Goal: Task Accomplishment & Management: Use online tool/utility

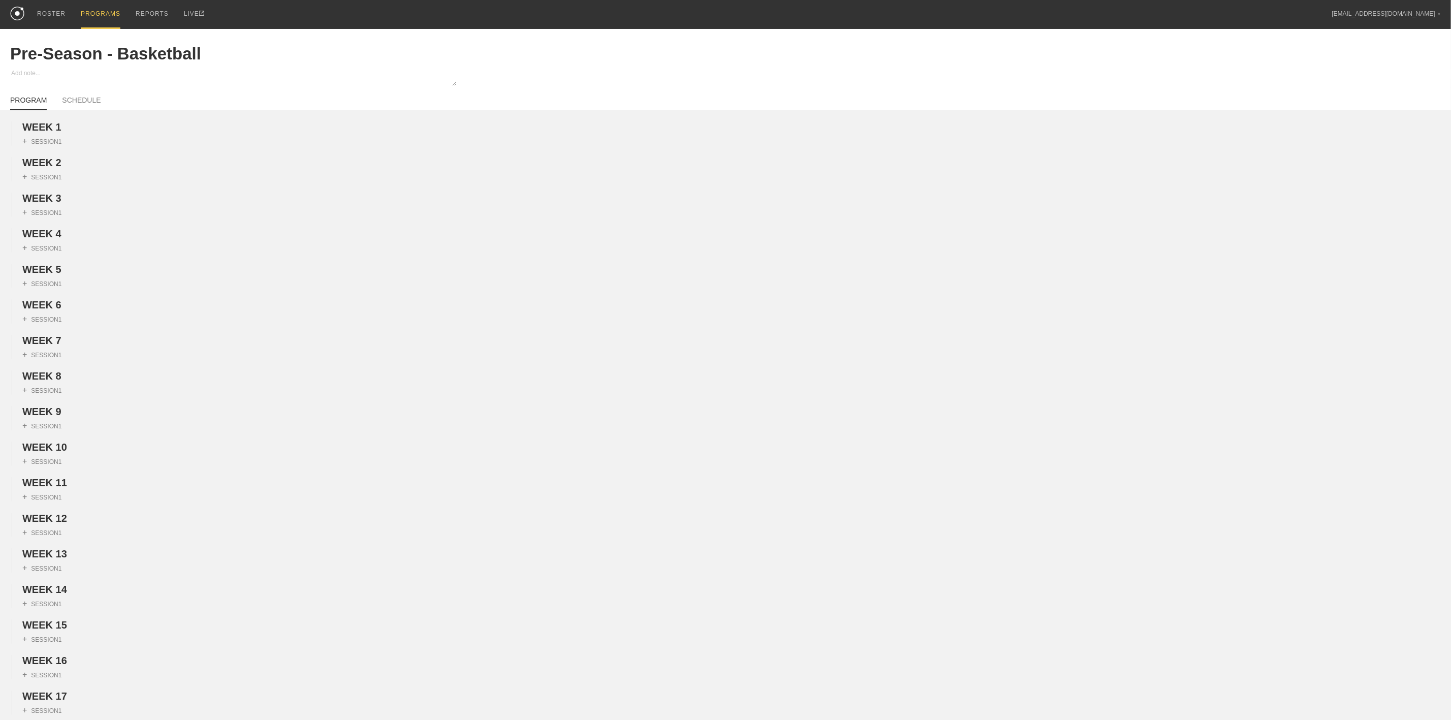
click at [96, 17] on div "PROGRAMS" at bounding box center [101, 14] width 40 height 29
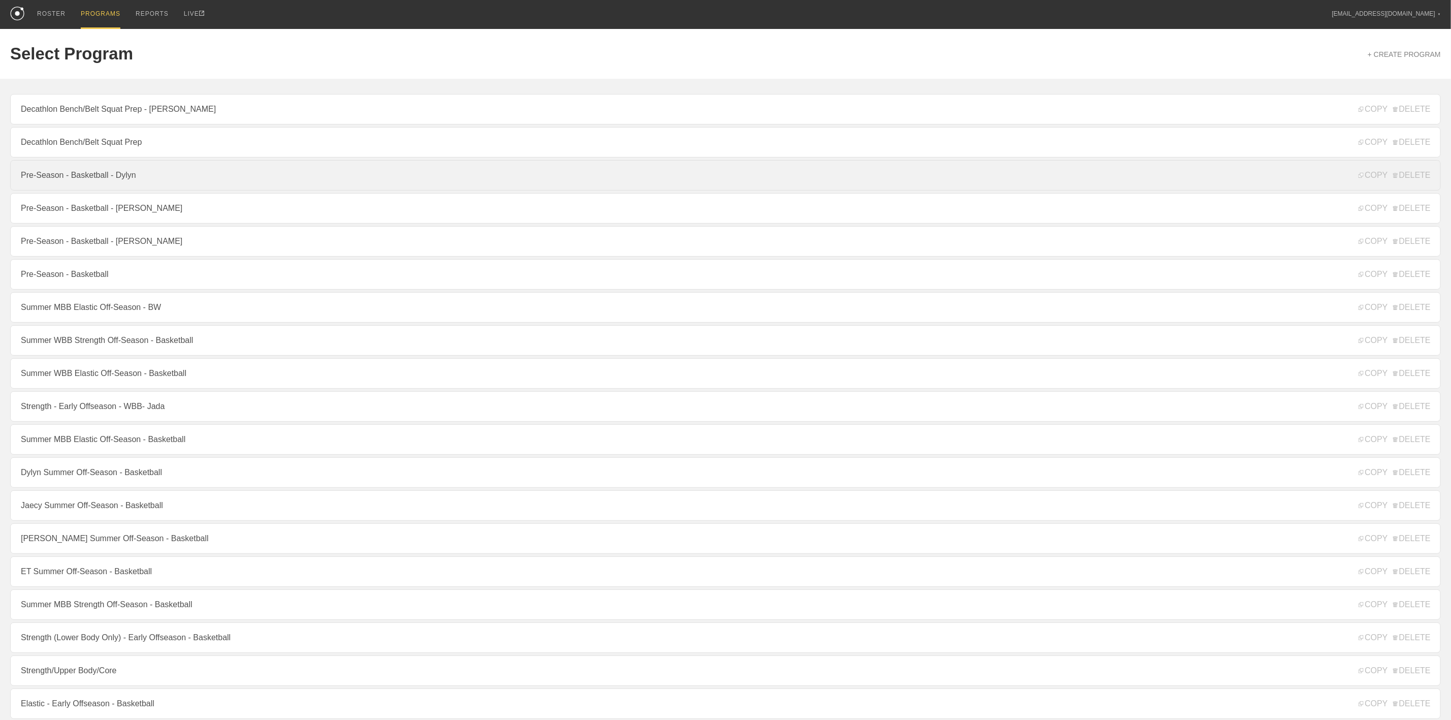
click at [103, 180] on link "Pre-Season - Basketball - Dylyn" at bounding box center [725, 175] width 1430 height 30
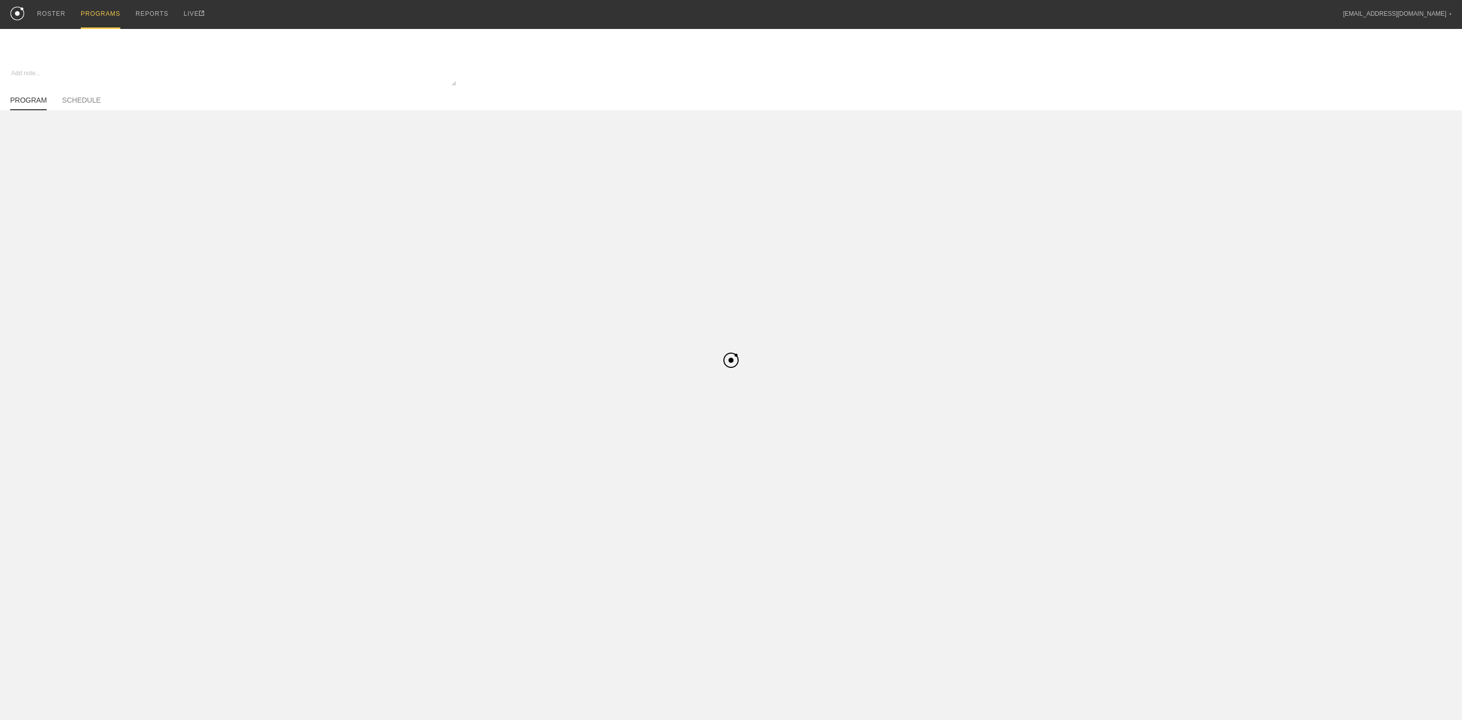
type textarea "x"
type input "Pre-Season - Basketball - Dylyn"
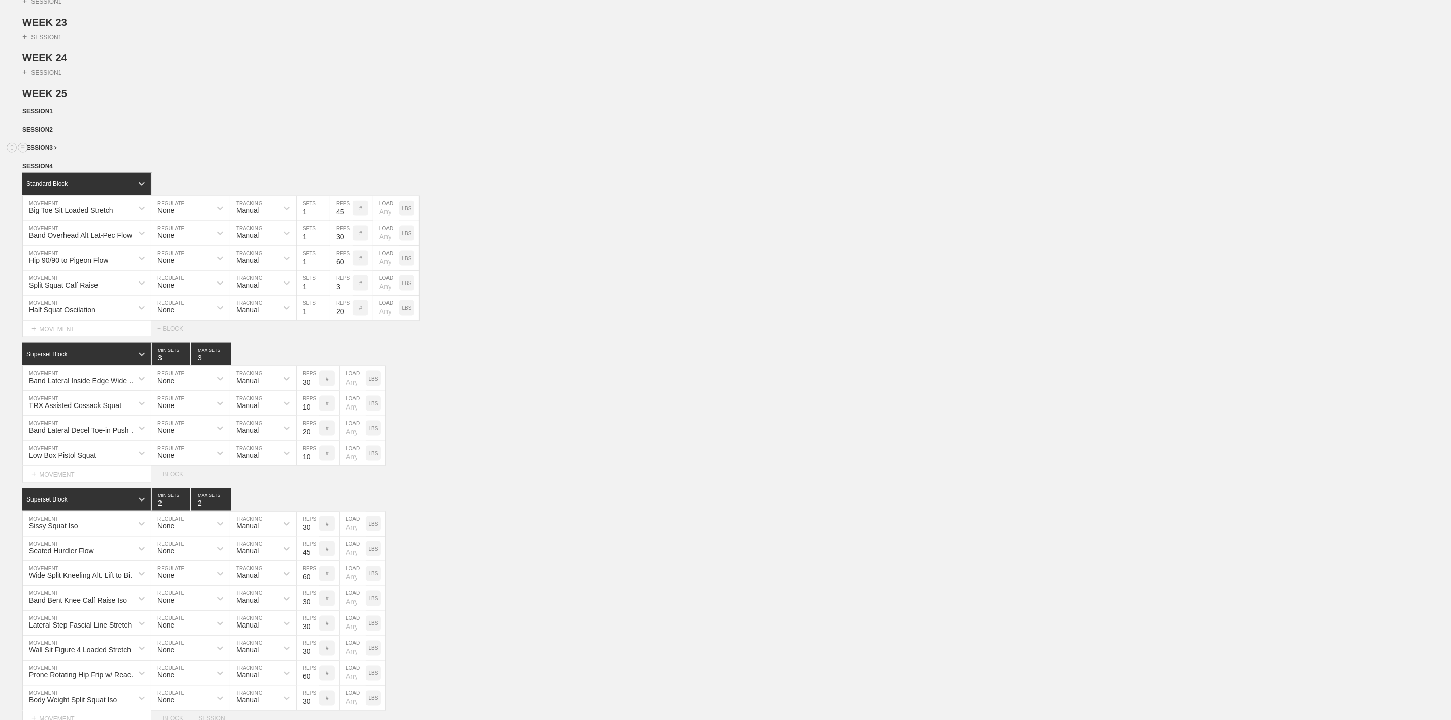
scroll to position [883, 0]
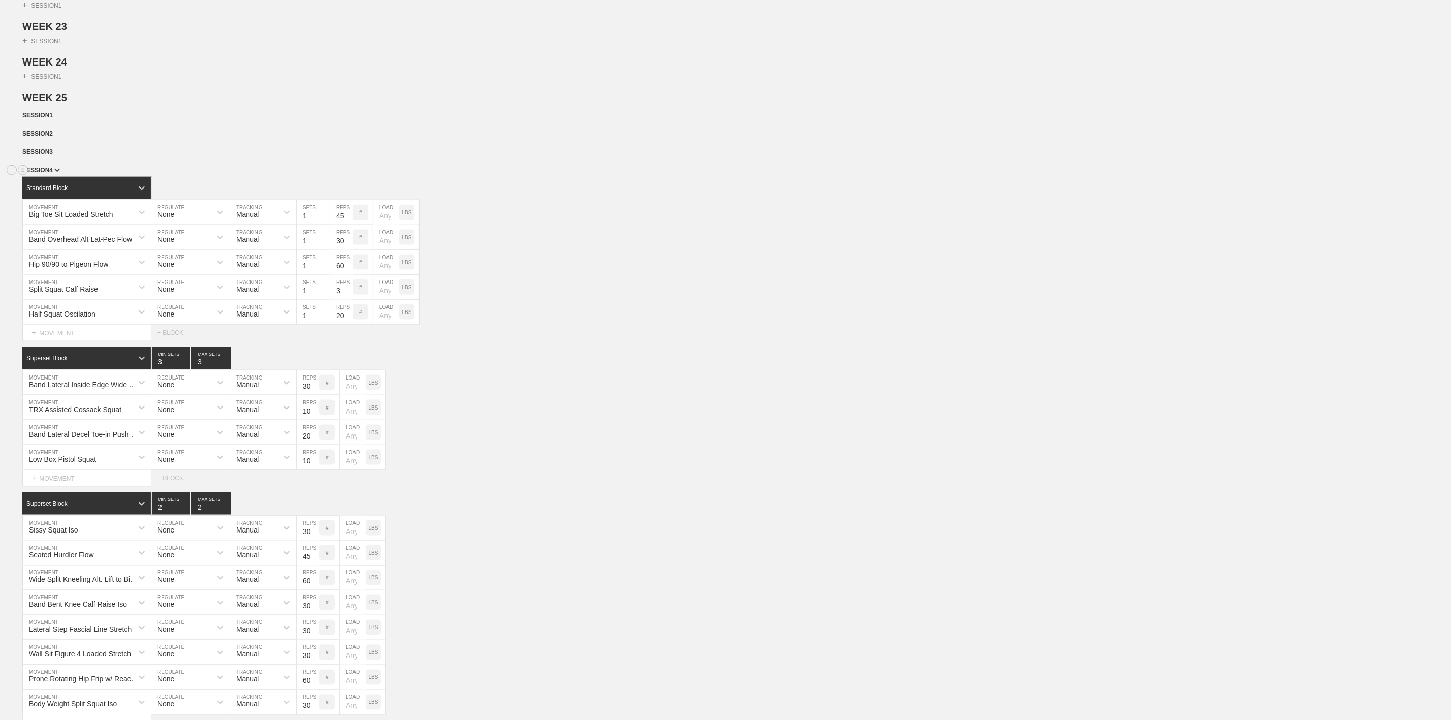
click at [47, 174] on span "SESSION 4" at bounding box center [41, 170] width 38 height 7
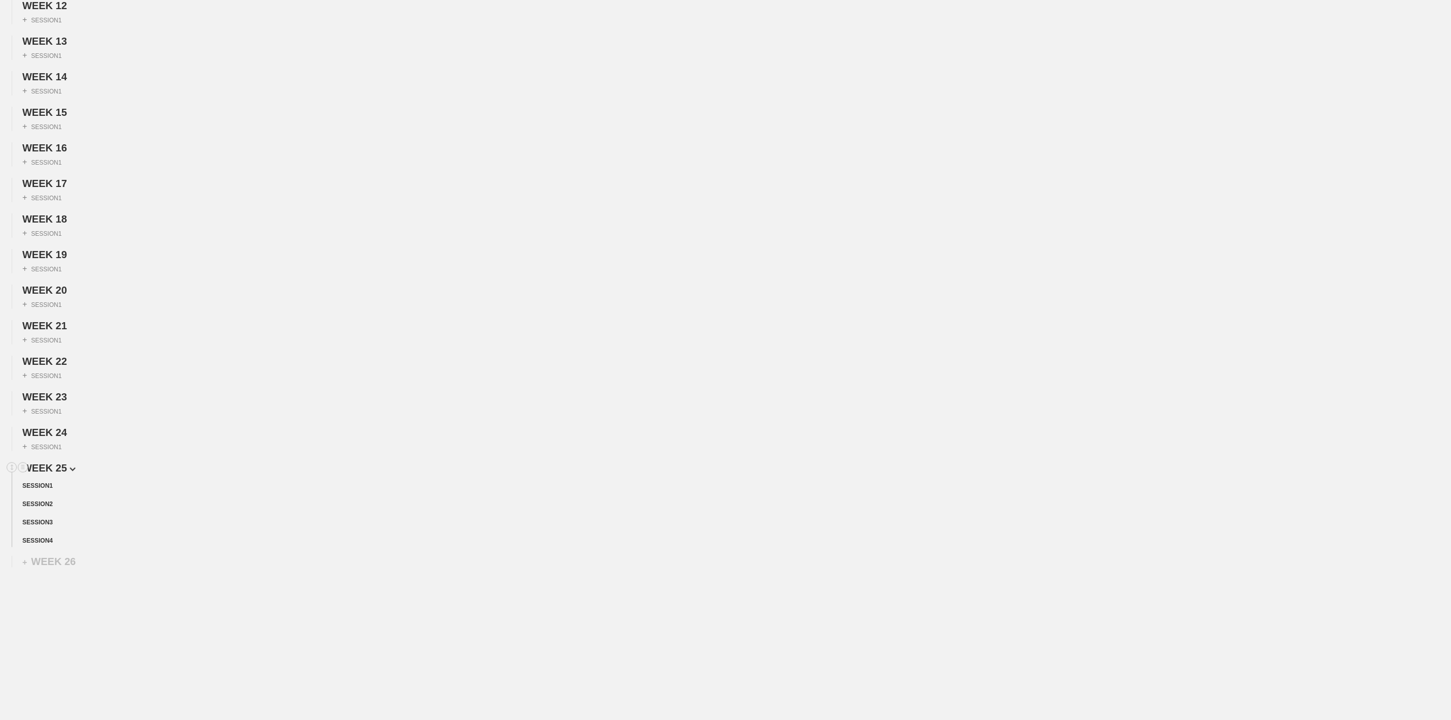
click at [57, 463] on span "WEEK 25" at bounding box center [48, 467] width 53 height 11
click at [55, 537] on span "WEEK 25" at bounding box center [47, 540] width 51 height 11
click at [23, 463] on circle at bounding box center [23, 468] width 12 height 12
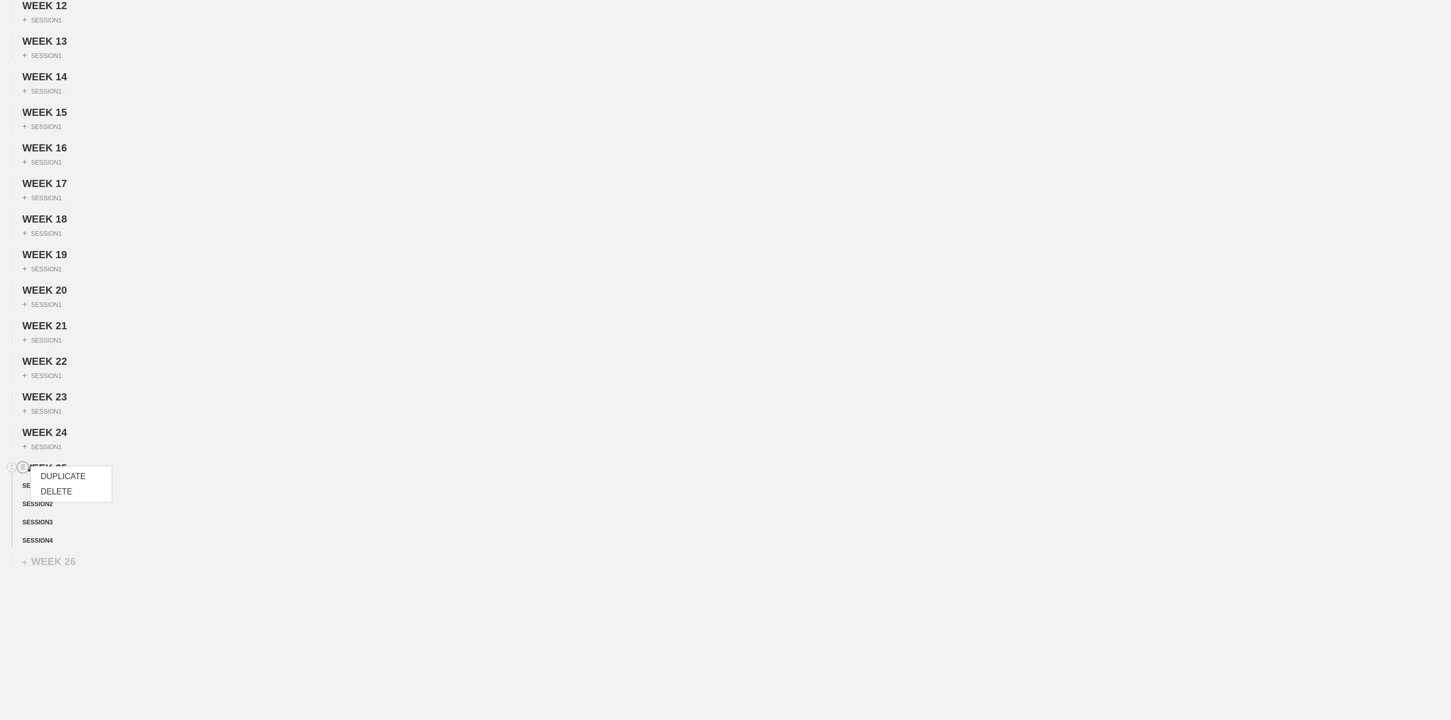
click at [55, 473] on div "DUPLICATE" at bounding box center [70, 476] width 81 height 15
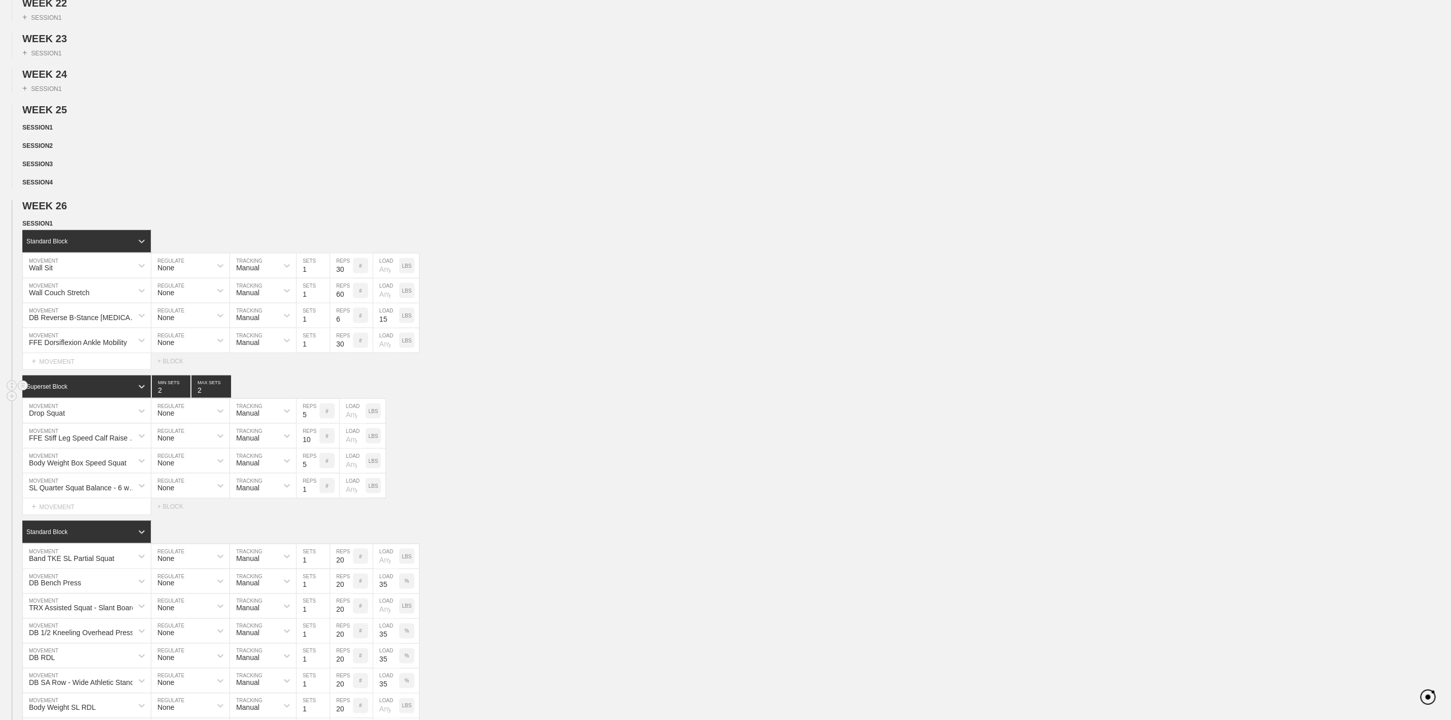
scroll to position [928, 0]
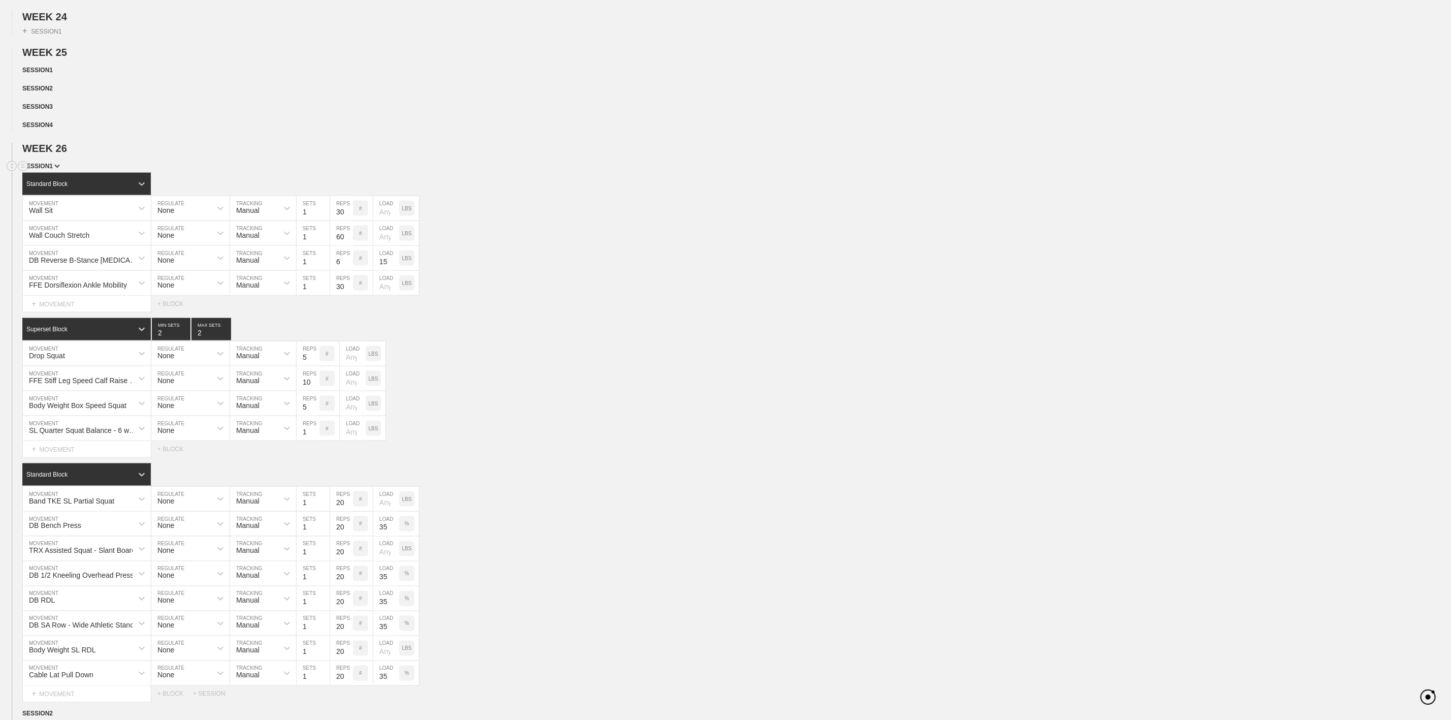
click at [47, 170] on span "SESSION 1" at bounding box center [41, 165] width 38 height 7
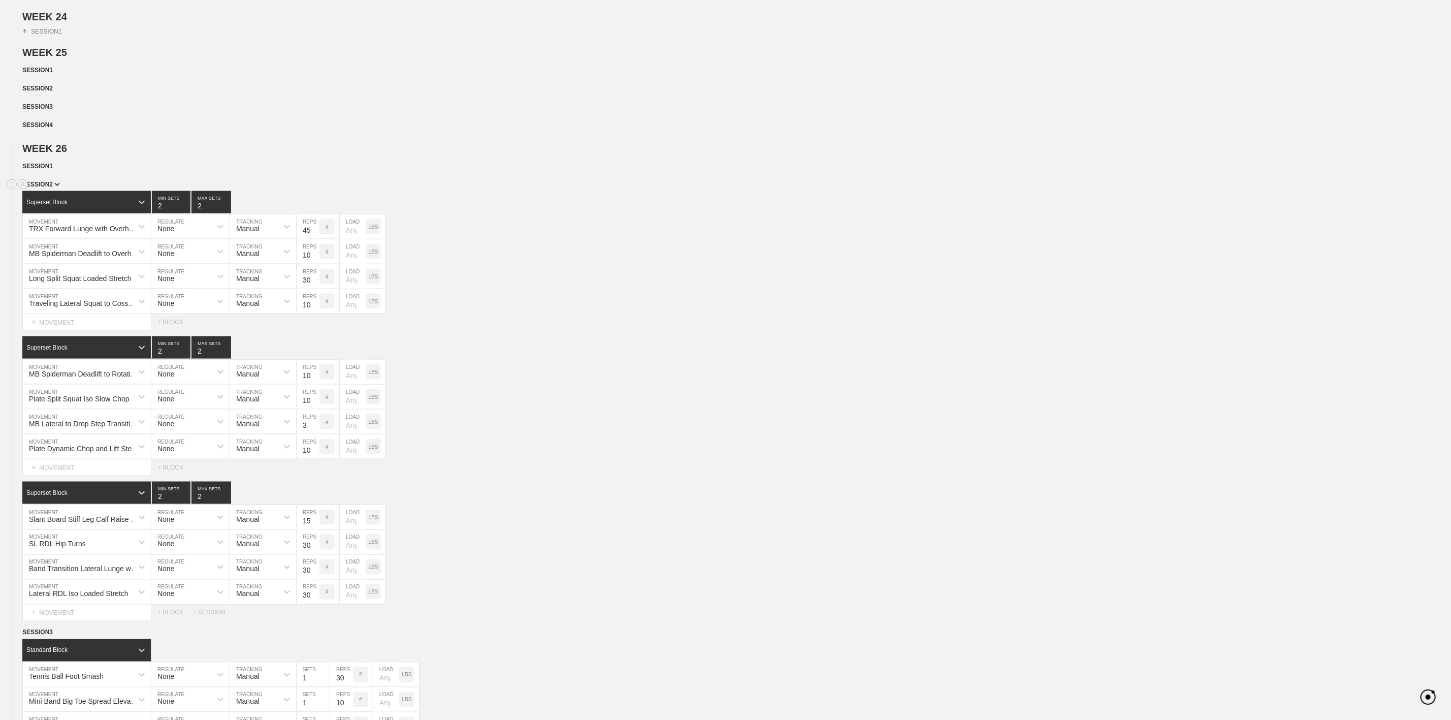
click at [52, 188] on span "SESSION 2" at bounding box center [41, 184] width 38 height 7
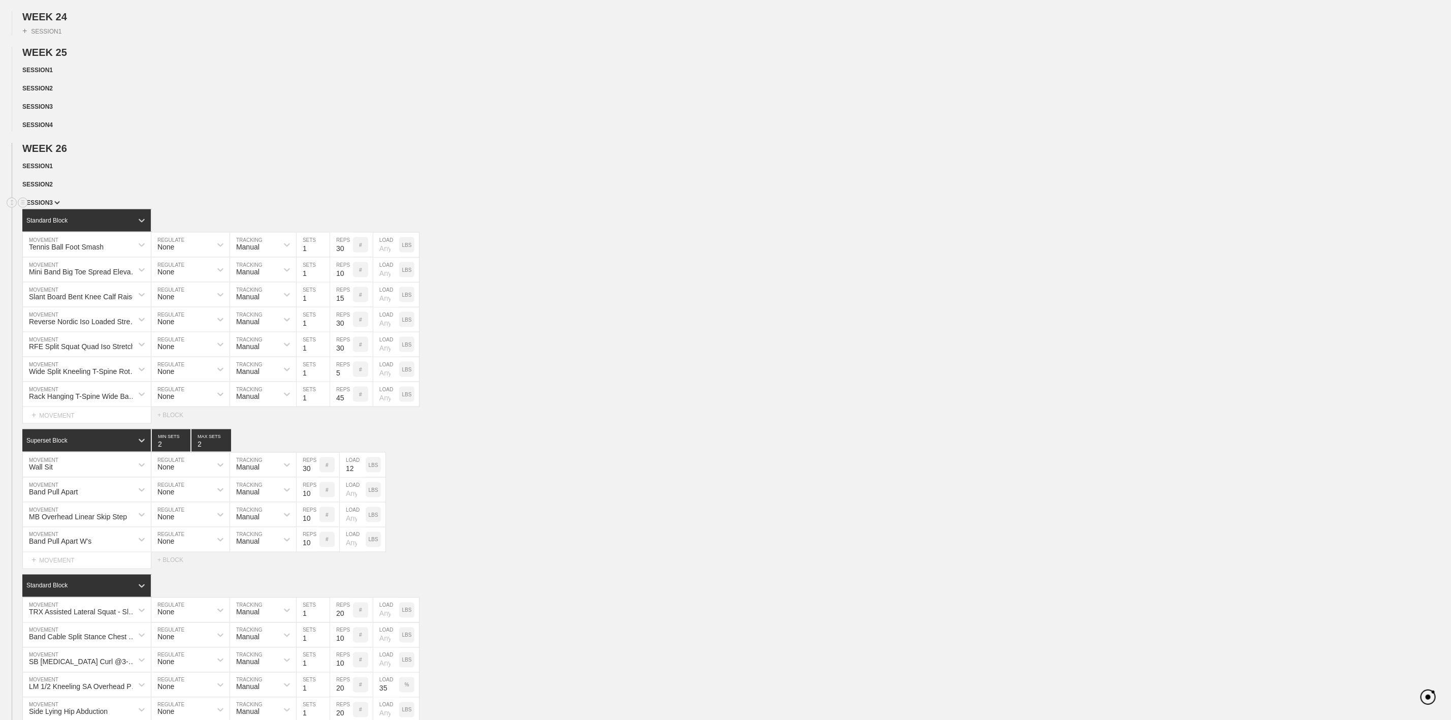
click at [50, 206] on span "SESSION 3" at bounding box center [41, 202] width 38 height 7
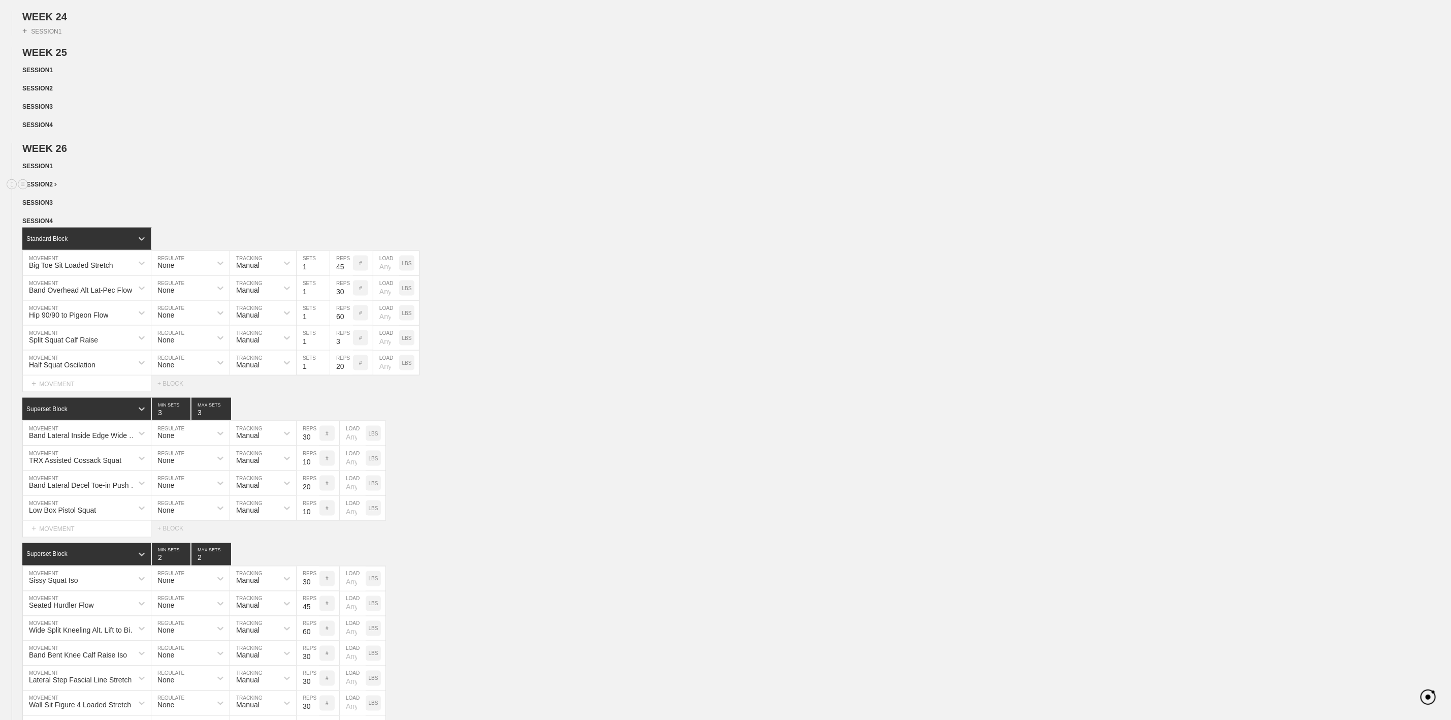
click at [43, 188] on span "SESSION 2" at bounding box center [39, 184] width 35 height 7
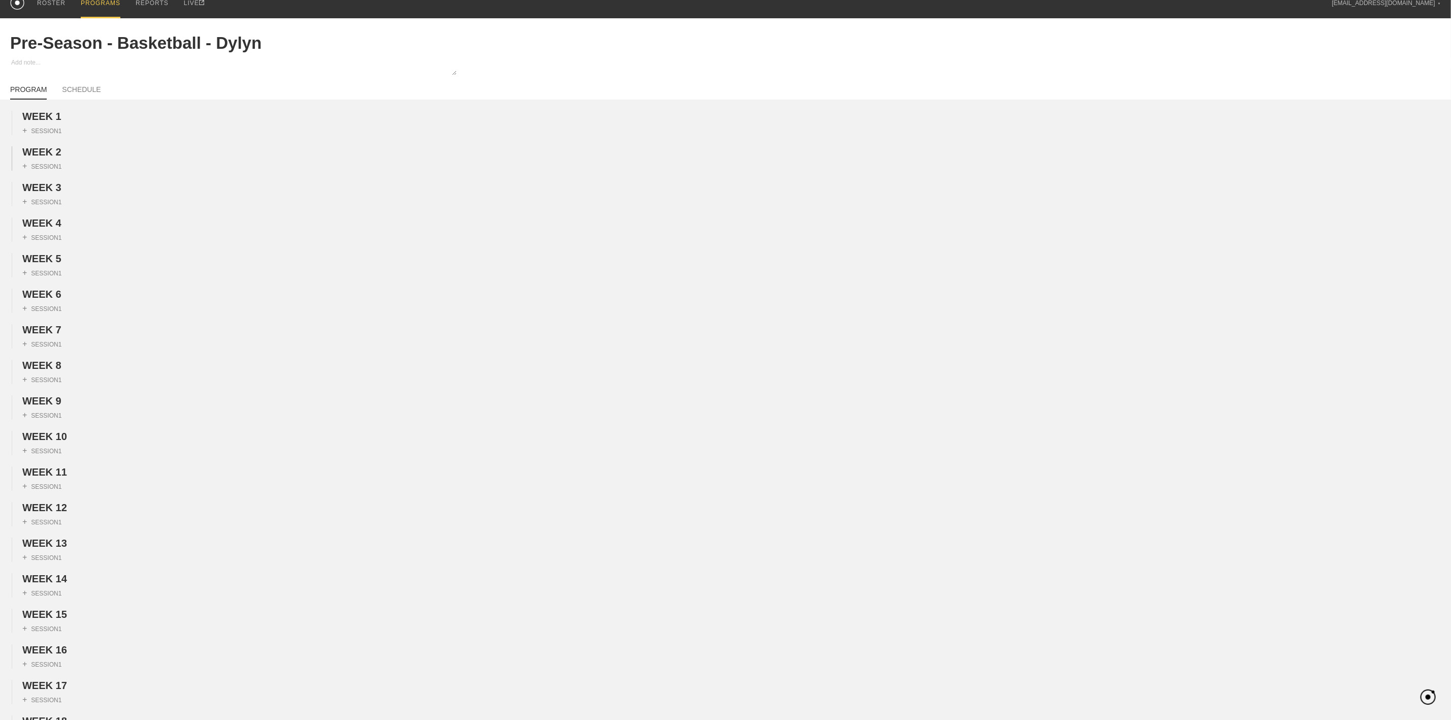
scroll to position [0, 0]
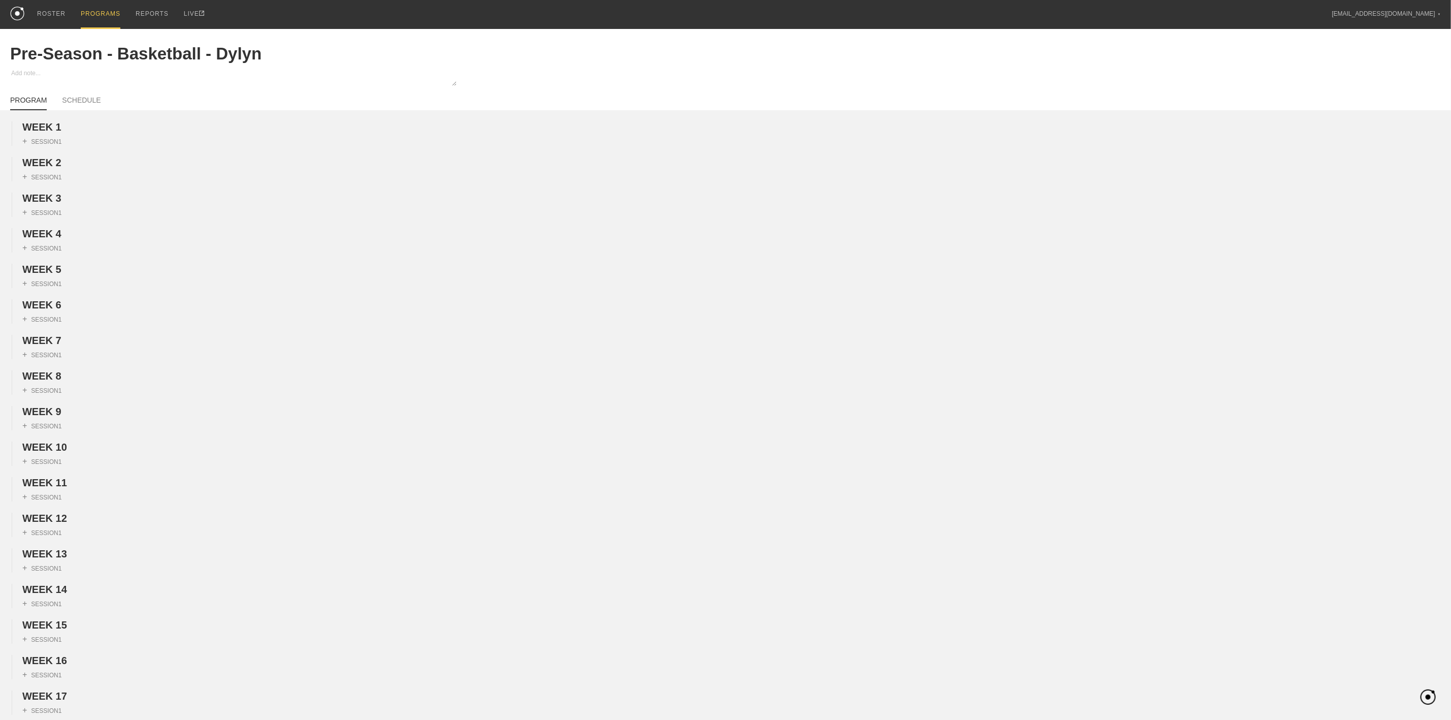
click at [101, 17] on div "PROGRAMS" at bounding box center [101, 14] width 40 height 29
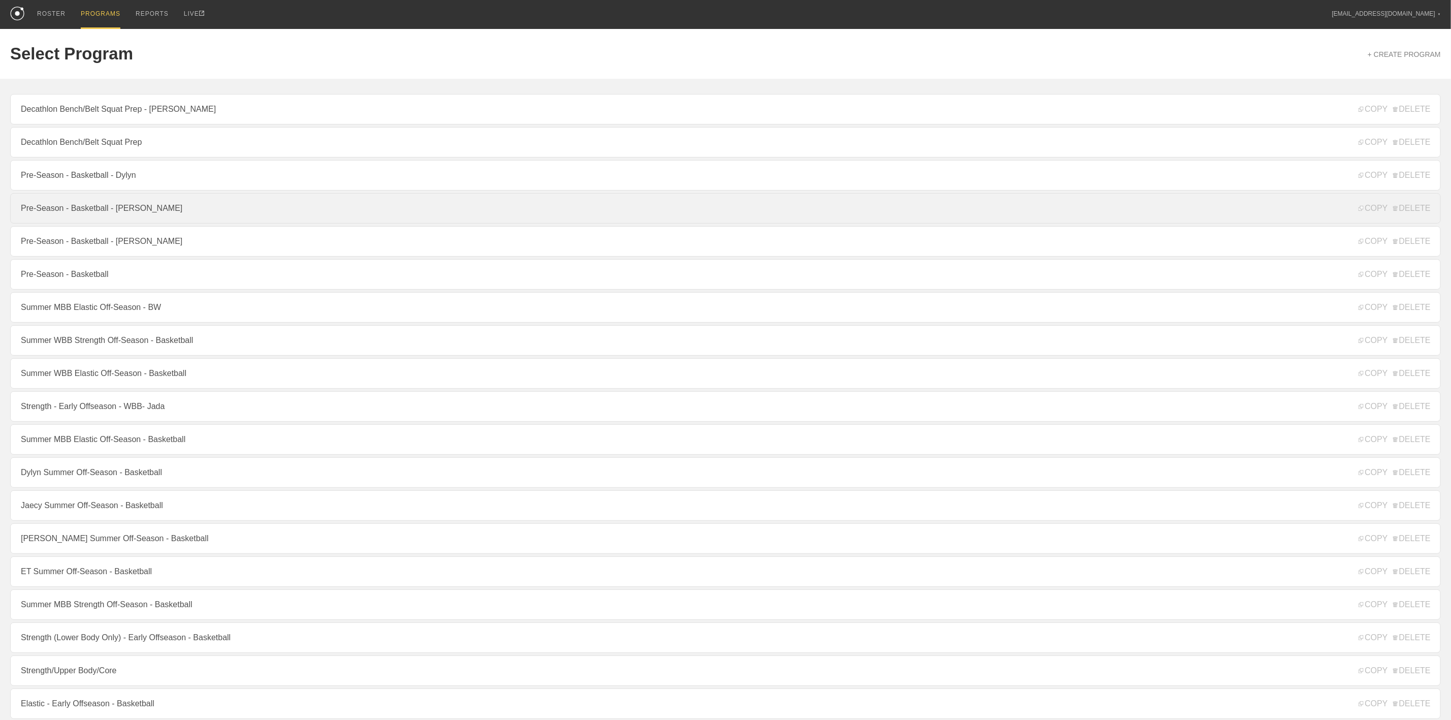
click at [119, 215] on link "Pre-Season - Basketball - [PERSON_NAME]" at bounding box center [725, 208] width 1430 height 30
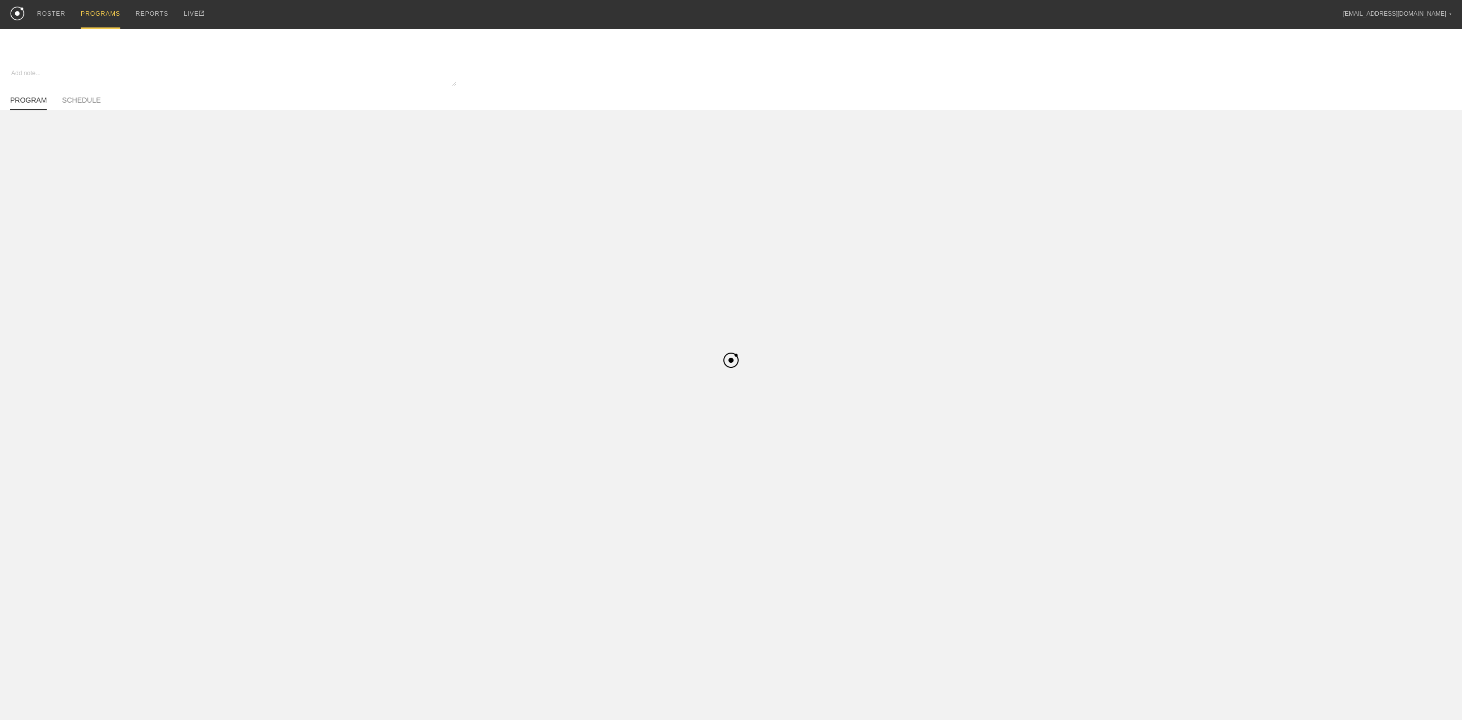
type textarea "x"
type input "Pre-Season - Basketball - [PERSON_NAME]"
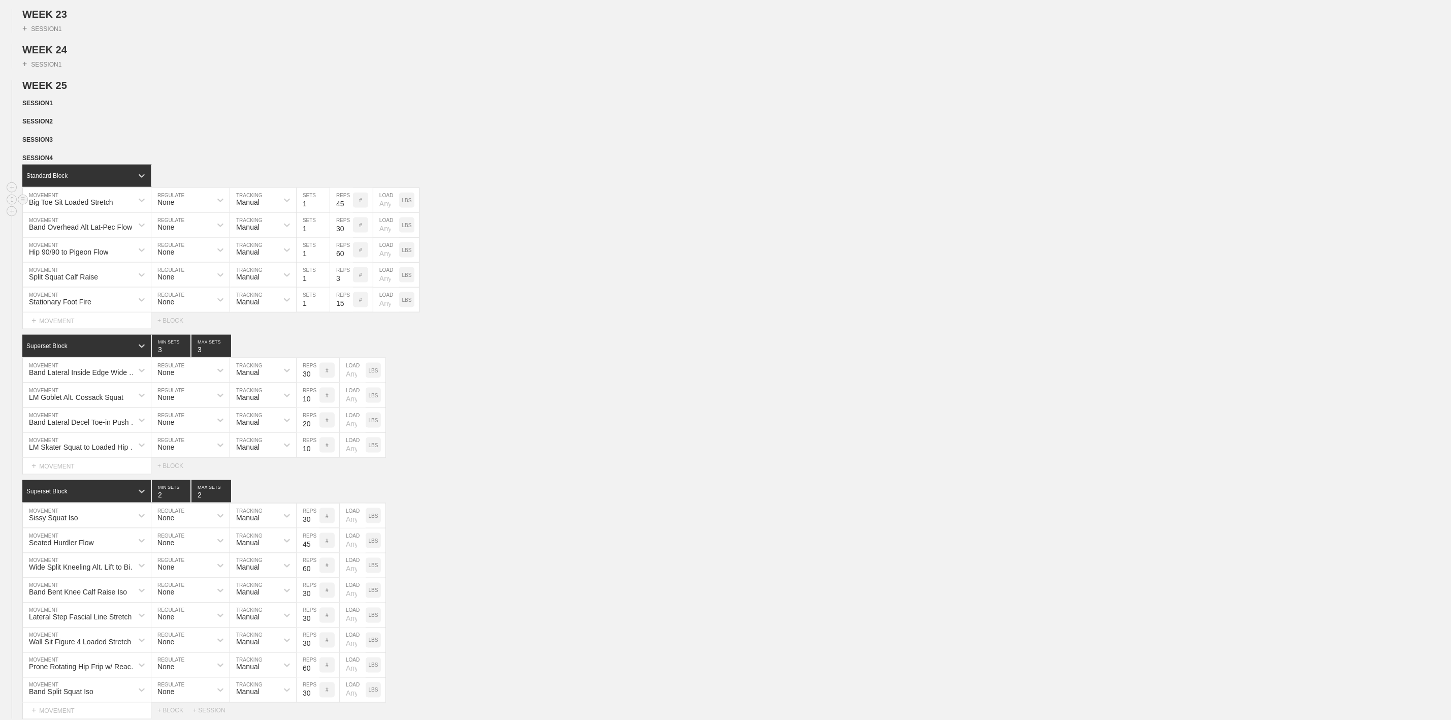
scroll to position [914, 0]
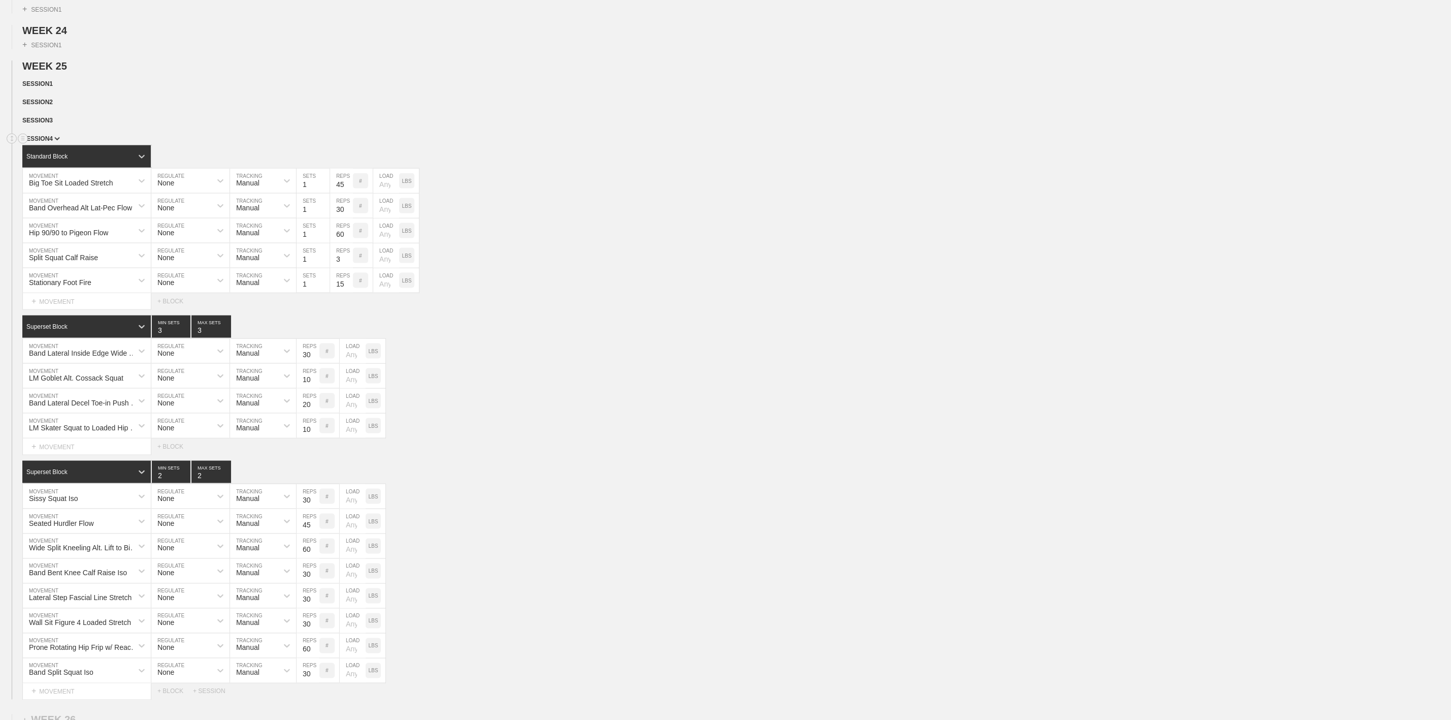
click at [49, 142] on span "SESSION 4" at bounding box center [41, 138] width 38 height 7
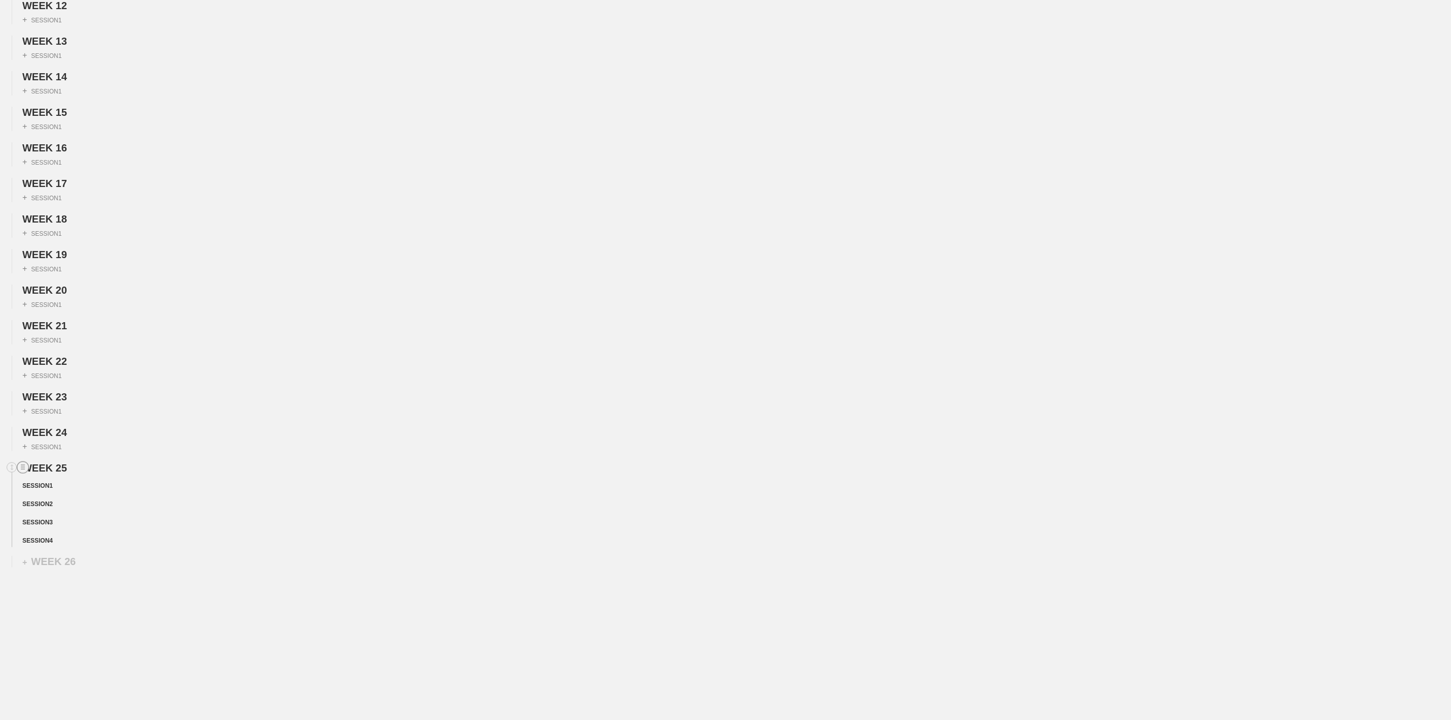
click at [20, 462] on circle at bounding box center [23, 468] width 12 height 12
click at [52, 475] on div "DUPLICATE" at bounding box center [70, 476] width 81 height 15
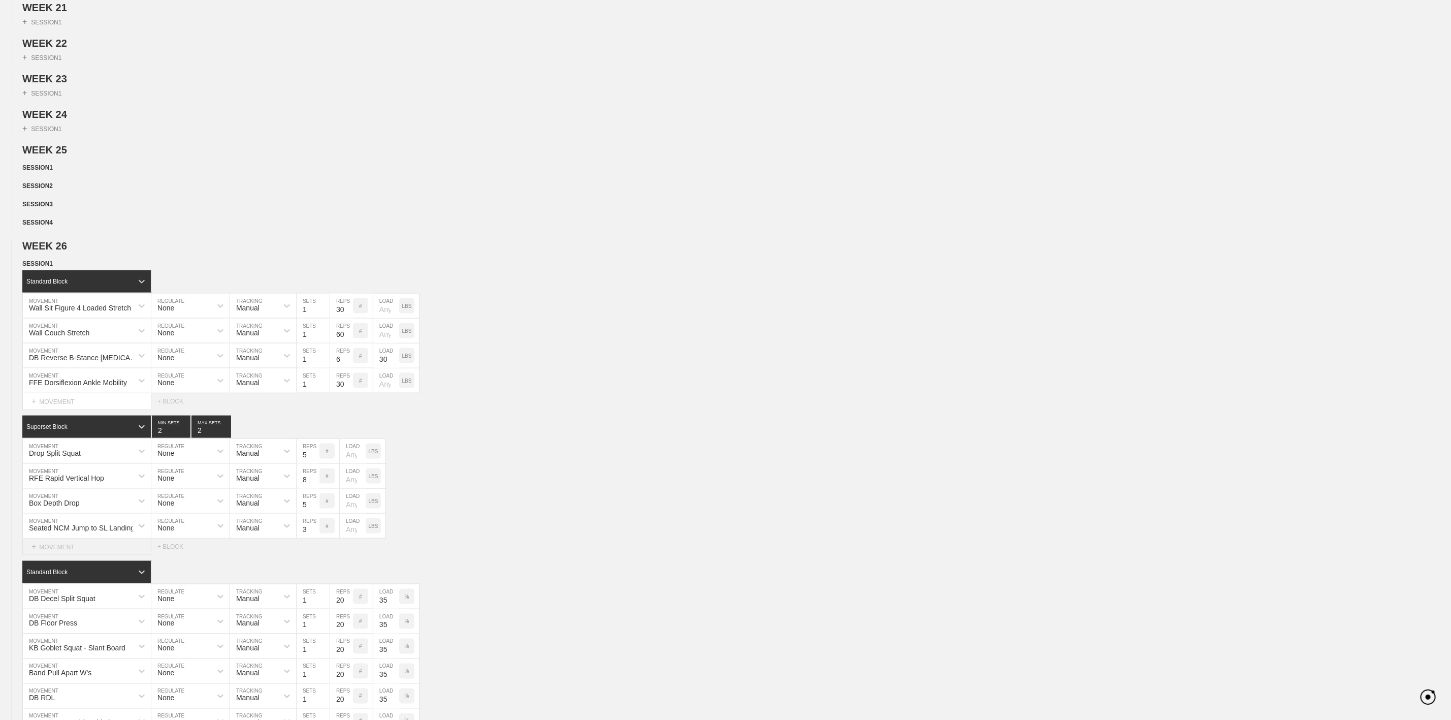
scroll to position [1080, 0]
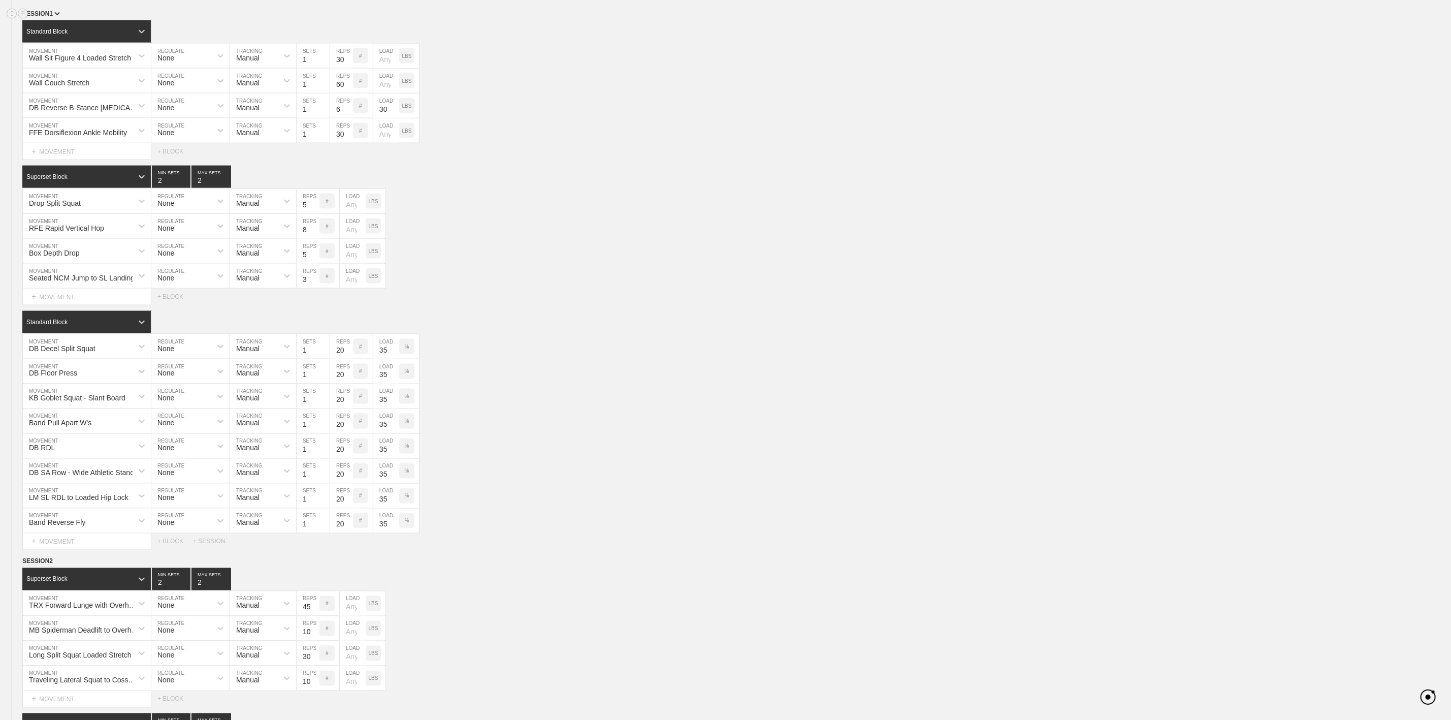
click at [51, 17] on span "SESSION 1" at bounding box center [41, 13] width 38 height 7
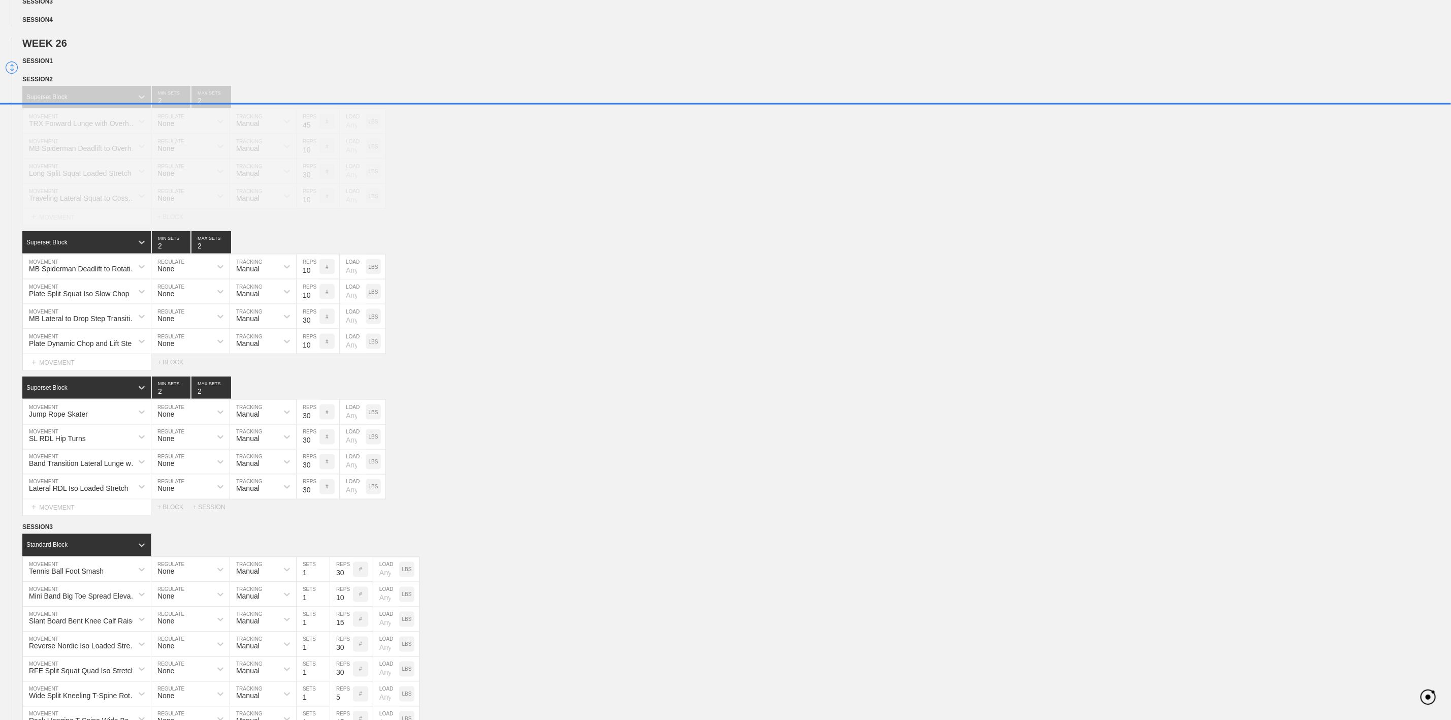
scroll to position [1026, 0]
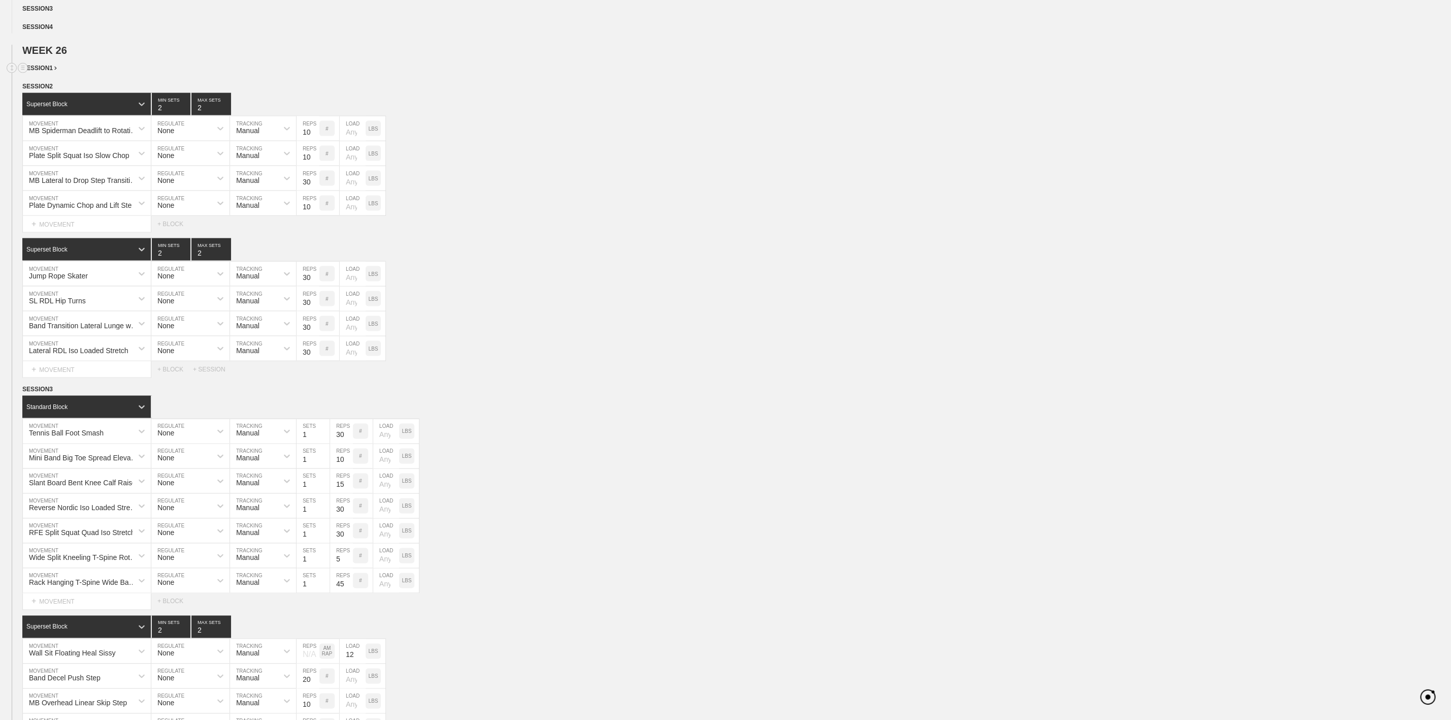
click at [44, 72] on span "SESSION 1" at bounding box center [39, 67] width 35 height 7
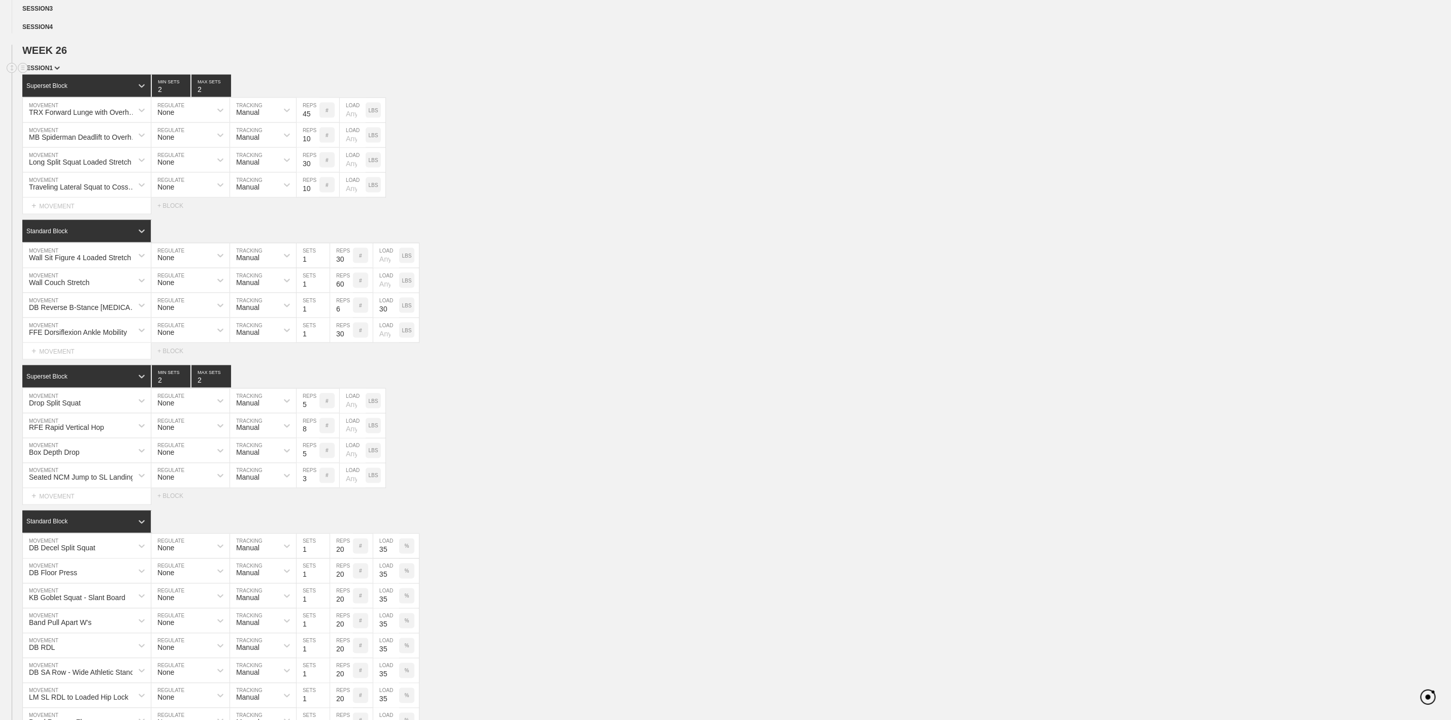
click at [44, 72] on span "SESSION 1" at bounding box center [41, 67] width 38 height 7
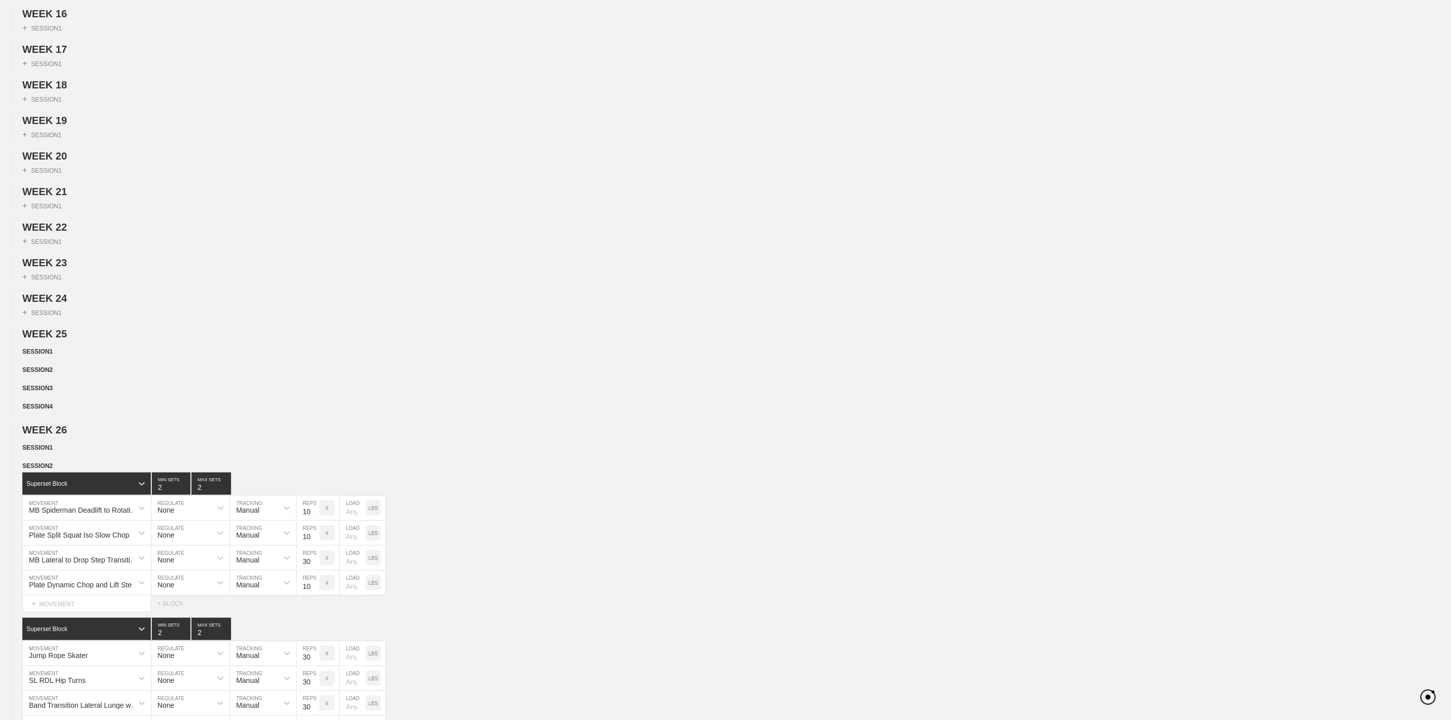
scroll to position [645, 0]
click at [512, 176] on div "+ SESSION 1" at bounding box center [725, 170] width 1451 height 13
